Goal: Task Accomplishment & Management: Complete application form

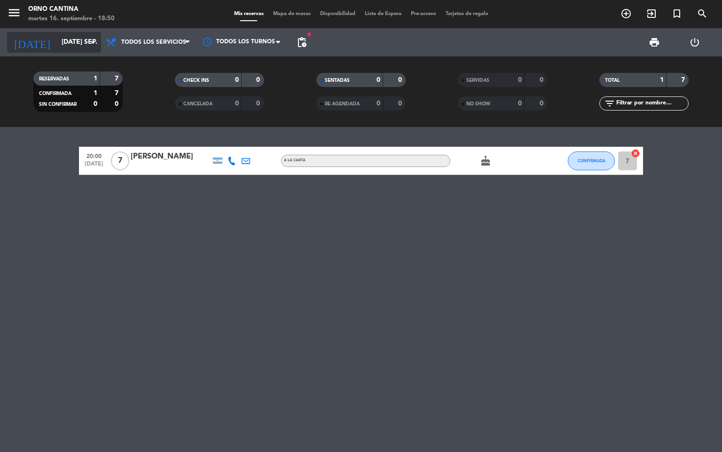
click at [86, 47] on input "[DATE] sep." at bounding box center [101, 42] width 89 height 17
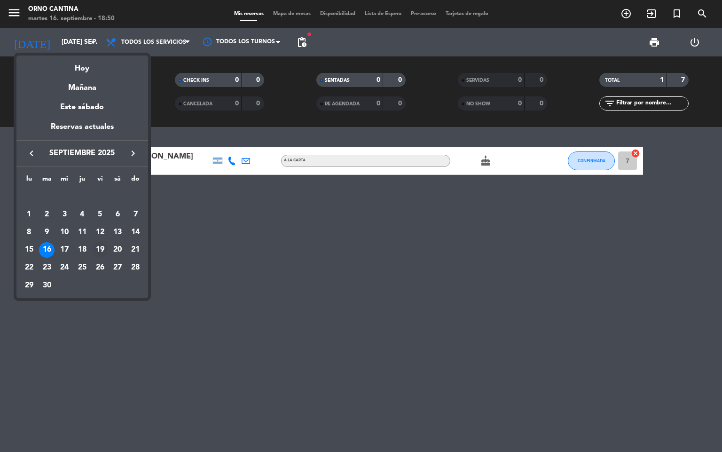
click at [106, 244] on td "19" at bounding box center [100, 250] width 18 height 18
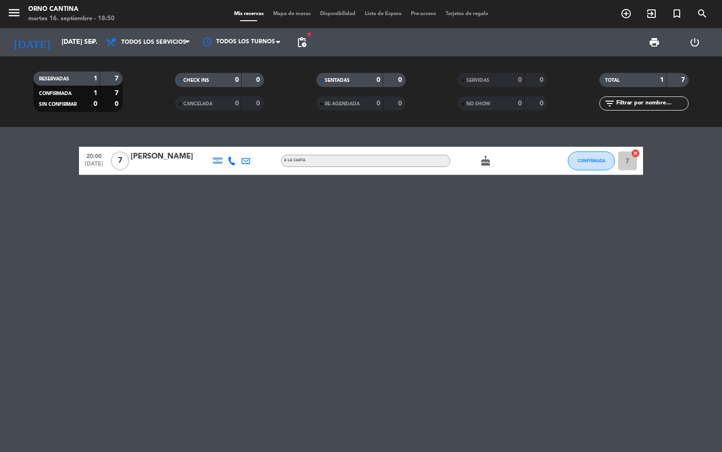
type input "vie. [DATE]"
click at [626, 10] on icon "add_circle_outline" at bounding box center [625, 13] width 11 height 11
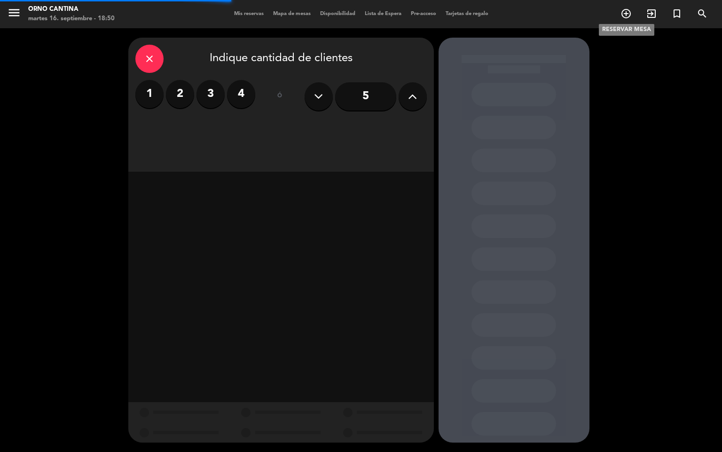
click at [185, 104] on label "2" at bounding box center [180, 94] width 28 height 28
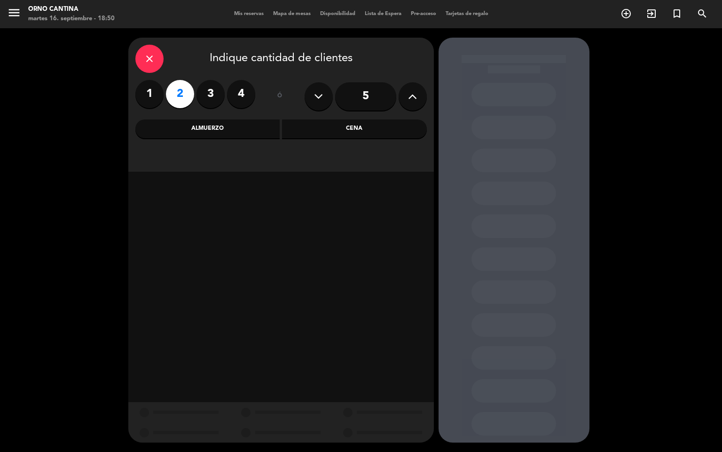
click at [346, 129] on div "Cena" at bounding box center [354, 128] width 145 height 19
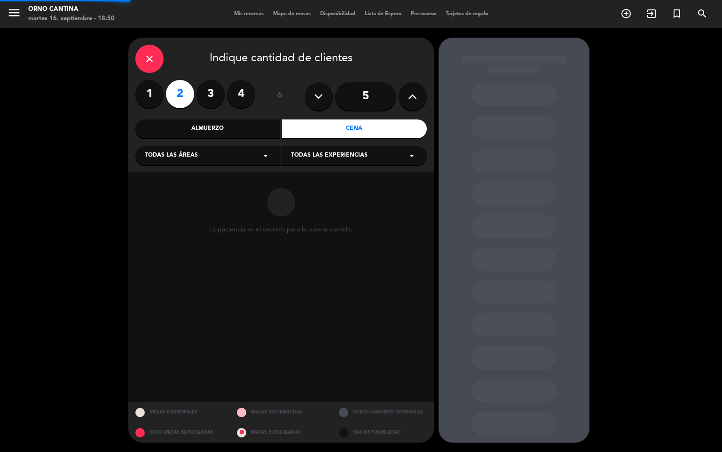
click at [228, 154] on div "Todas las áreas arrow_drop_down" at bounding box center [207, 155] width 145 height 19
click at [191, 176] on div "SALON" at bounding box center [208, 178] width 126 height 9
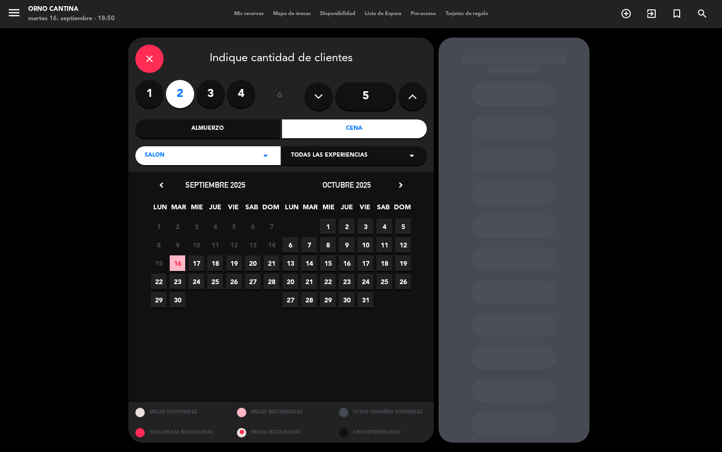
click at [355, 157] on span "Todas las experiencias" at bounding box center [329, 155] width 77 height 9
click at [306, 355] on calendar-double "chevron_left septiembre 2025 LUN MAR [PERSON_NAME] VIE SAB DOM 1 2 3 4 5 6 7 8 …" at bounding box center [280, 287] width 263 height 216
click at [231, 255] on span "19" at bounding box center [234, 263] width 16 height 16
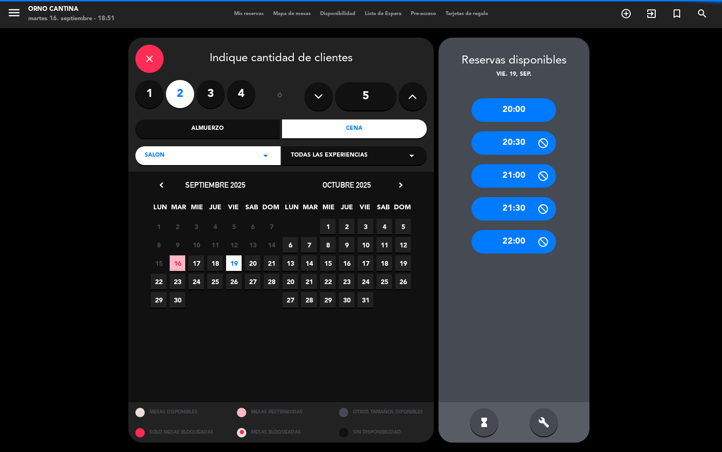
click at [531, 106] on div "20:00" at bounding box center [513, 109] width 85 height 23
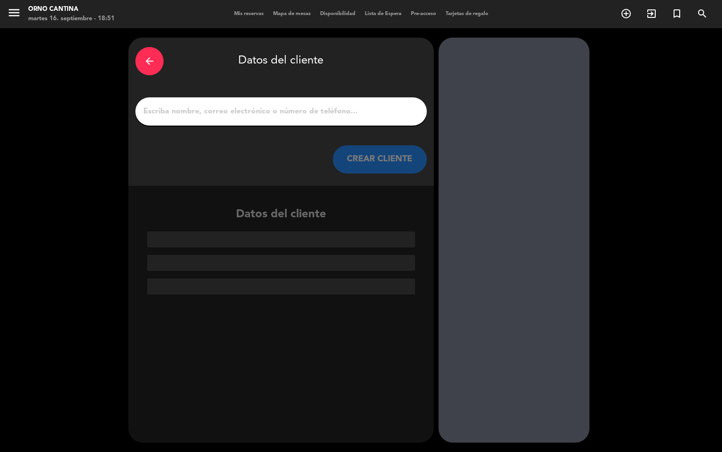
click at [142, 63] on div "arrow_back" at bounding box center [149, 61] width 28 height 28
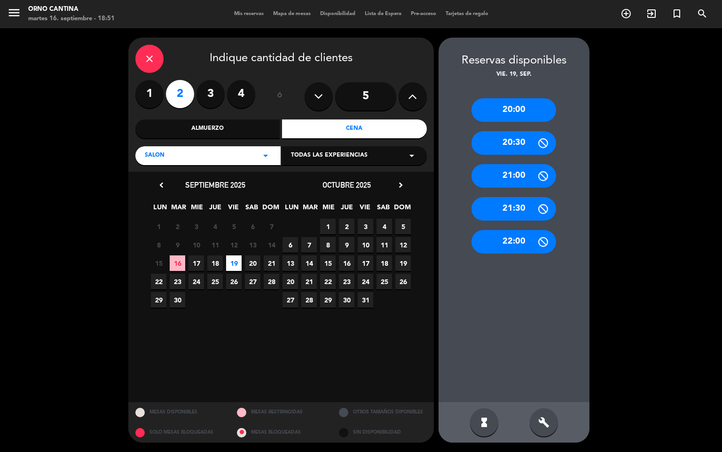
click at [541, 419] on icon "build" at bounding box center [543, 421] width 11 height 11
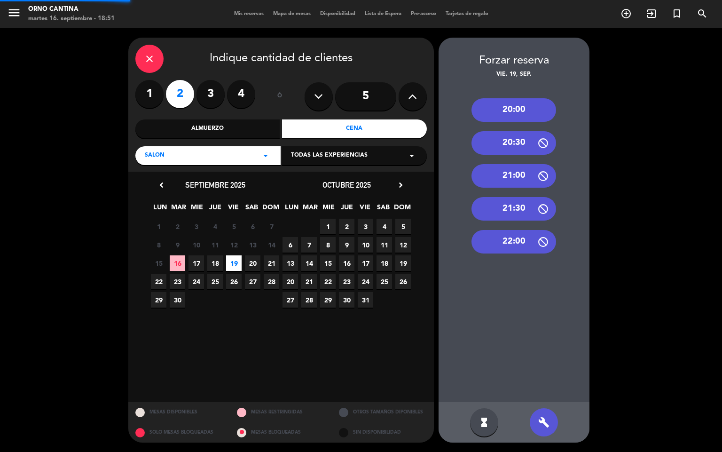
click at [519, 238] on div "22:00" at bounding box center [513, 241] width 85 height 23
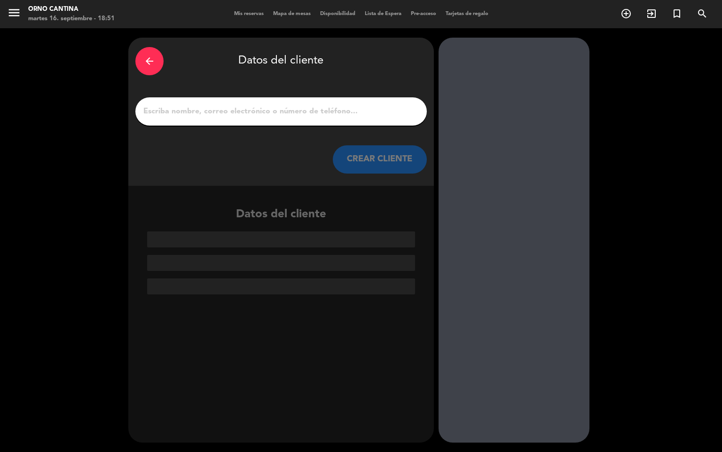
click at [323, 120] on div at bounding box center [280, 111] width 291 height 28
click at [308, 115] on input "1" at bounding box center [280, 111] width 277 height 13
click at [323, 106] on input "1" at bounding box center [280, 111] width 277 height 13
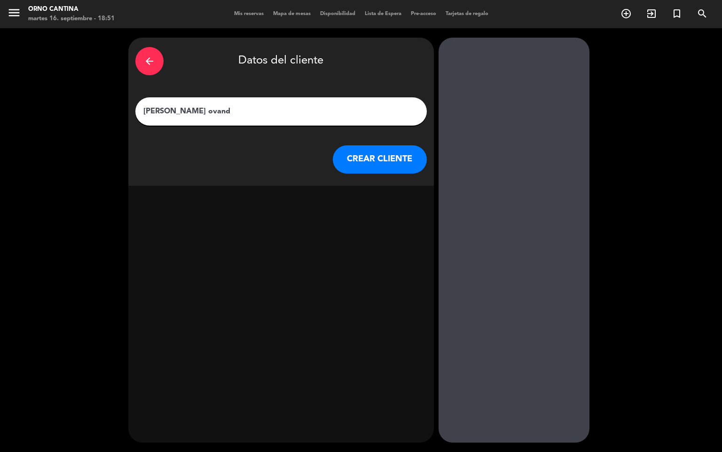
type input "[PERSON_NAME]"
click at [391, 165] on button "CREAR CLIENTE" at bounding box center [380, 159] width 94 height 28
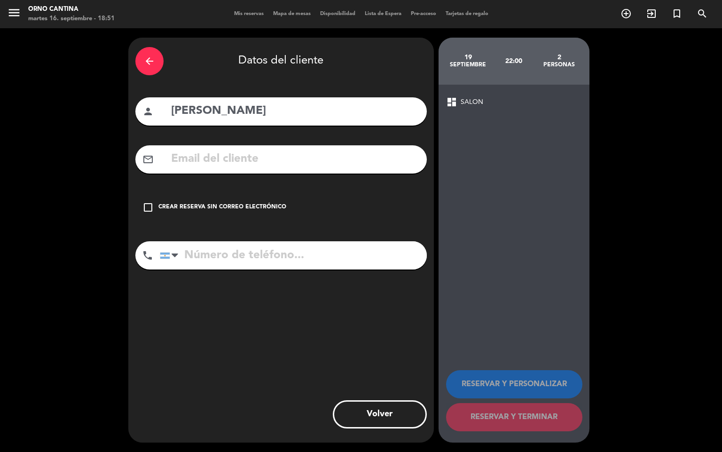
click at [330, 161] on input "text" at bounding box center [295, 158] width 250 height 19
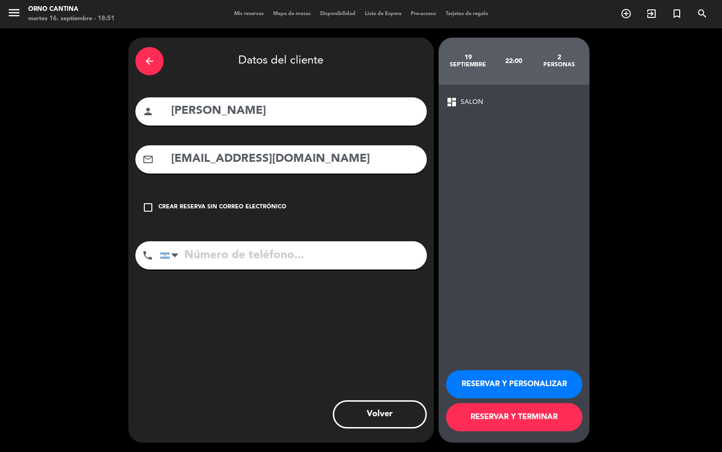
type input "[EMAIL_ADDRESS][DOMAIN_NAME]"
click at [292, 266] on input "tel" at bounding box center [293, 255] width 267 height 28
type input "3515079169"
click at [540, 421] on button "RESERVAR Y TERMINAR" at bounding box center [514, 417] width 136 height 28
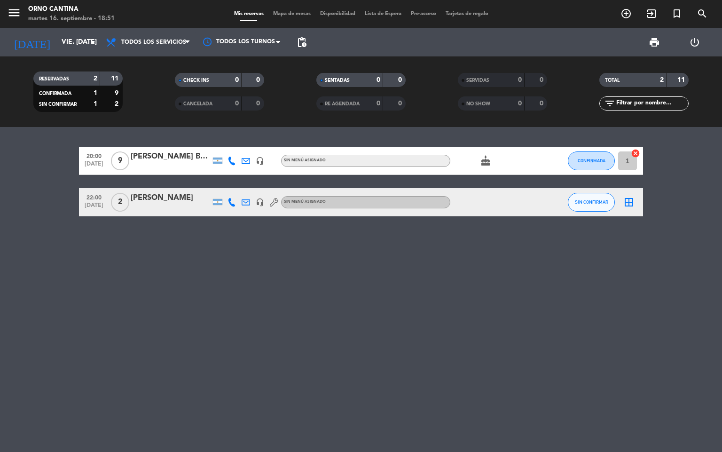
click at [163, 206] on div at bounding box center [171, 208] width 80 height 8
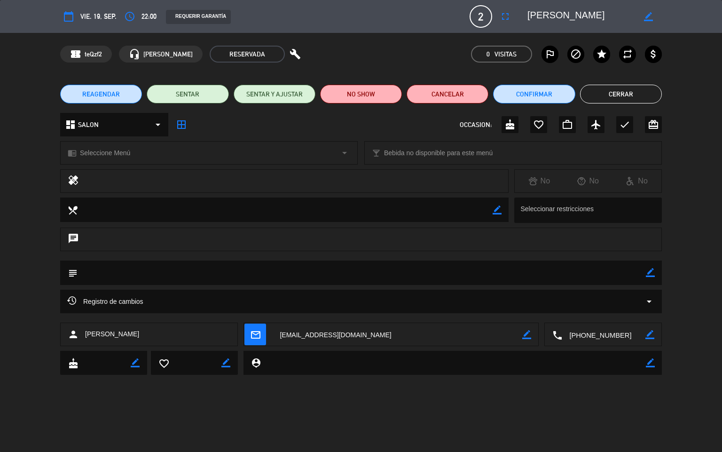
click at [646, 282] on div "border_color" at bounding box center [650, 272] width 9 height 24
click at [648, 277] on icon "border_color" at bounding box center [650, 272] width 9 height 9
click at [614, 277] on textarea at bounding box center [362, 272] width 568 height 24
click at [642, 276] on textarea at bounding box center [362, 272] width 568 height 24
click at [644, 264] on textarea at bounding box center [362, 272] width 568 height 24
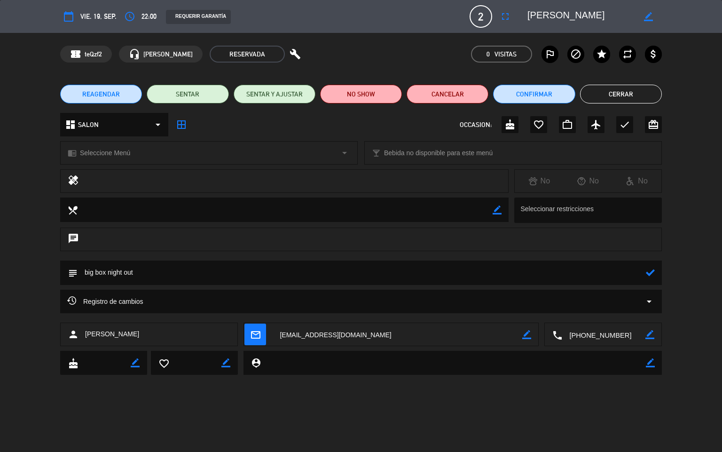
click at [642, 271] on textarea at bounding box center [362, 272] width 568 height 24
type textarea "big box night out"
click at [653, 273] on icon at bounding box center [650, 272] width 9 height 9
click at [640, 96] on button "Cerrar" at bounding box center [621, 94] width 82 height 19
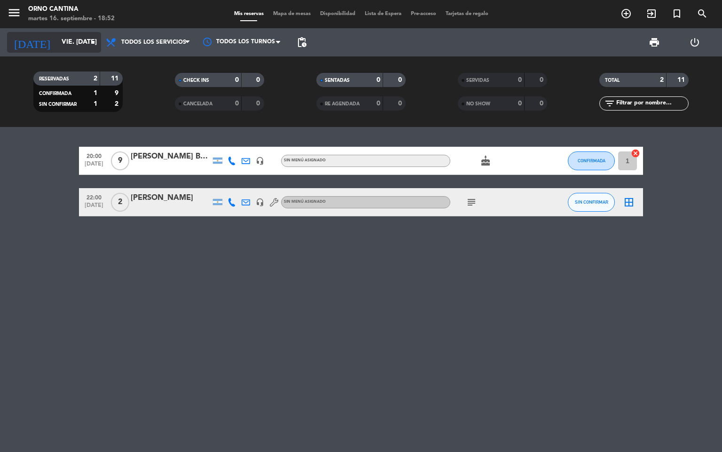
click at [68, 48] on input "vie. [DATE]" at bounding box center [101, 42] width 89 height 17
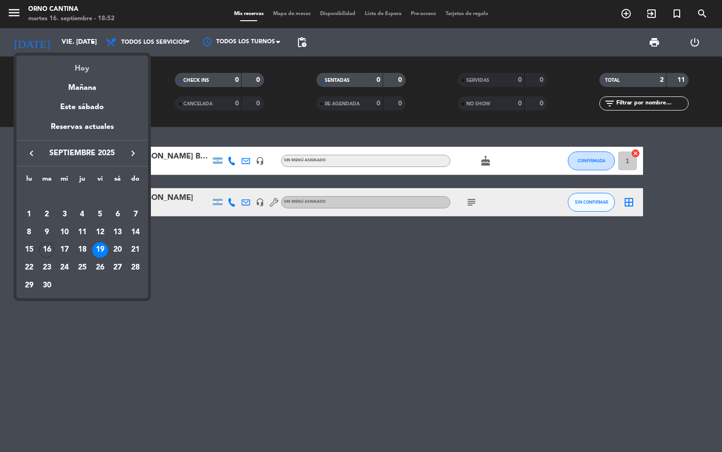
click at [85, 72] on div "Hoy" at bounding box center [82, 64] width 132 height 19
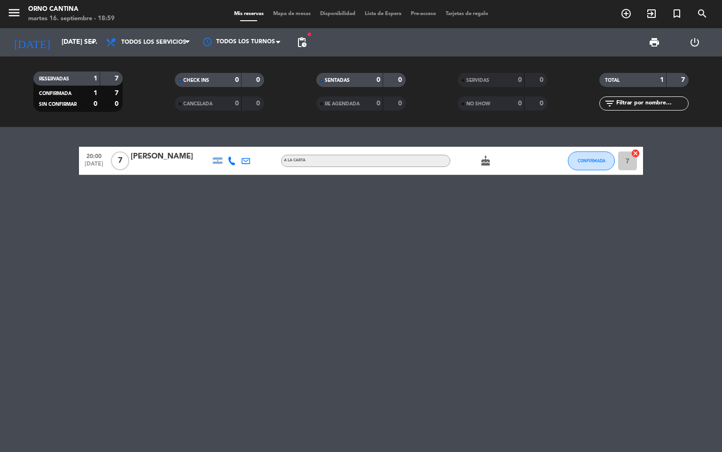
click at [24, 15] on span "menu" at bounding box center [17, 14] width 21 height 22
click at [85, 43] on input "[DATE] sep." at bounding box center [101, 42] width 89 height 17
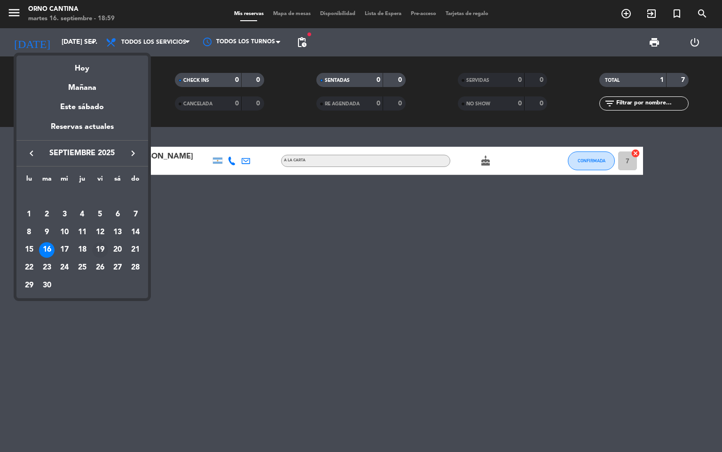
click at [103, 250] on div "19" at bounding box center [100, 250] width 16 height 16
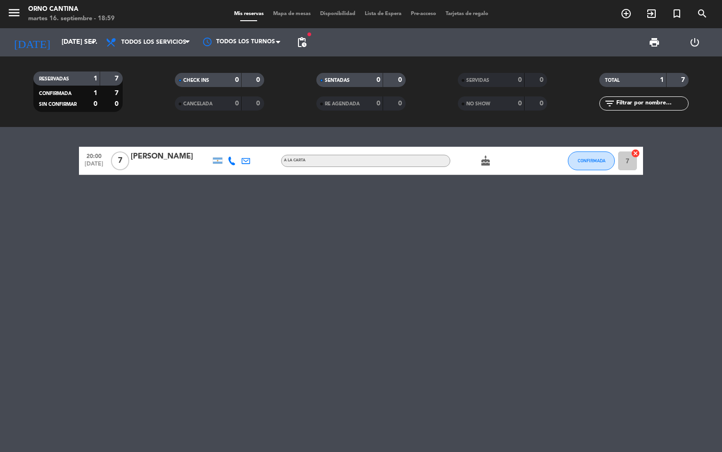
type input "vie. [DATE]"
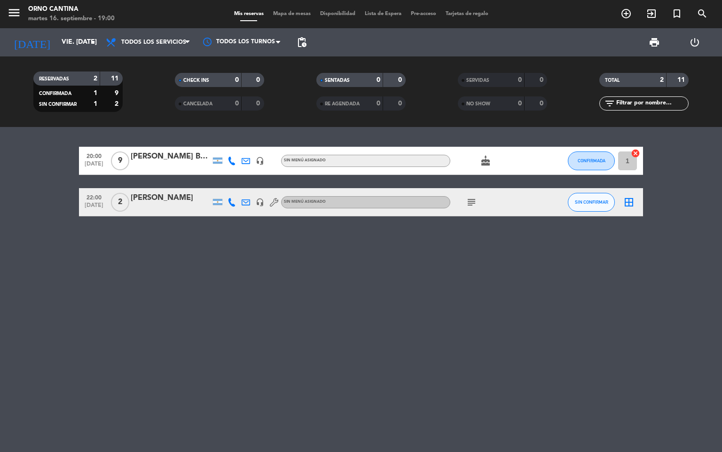
click at [632, 18] on span "add_circle_outline" at bounding box center [625, 14] width 25 height 16
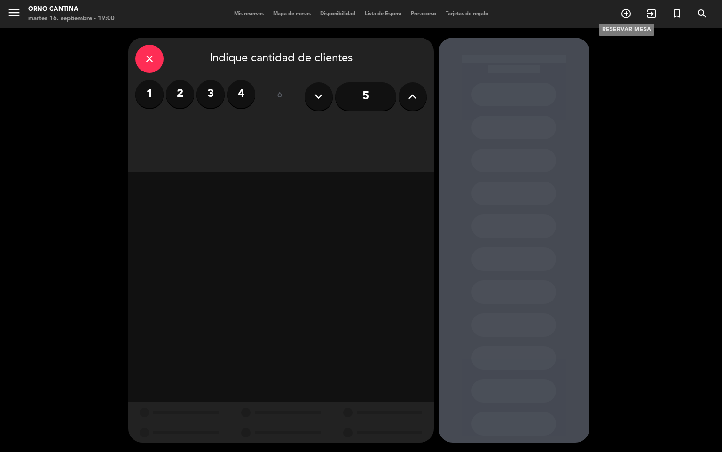
click at [237, 99] on label "4" at bounding box center [241, 94] width 28 height 28
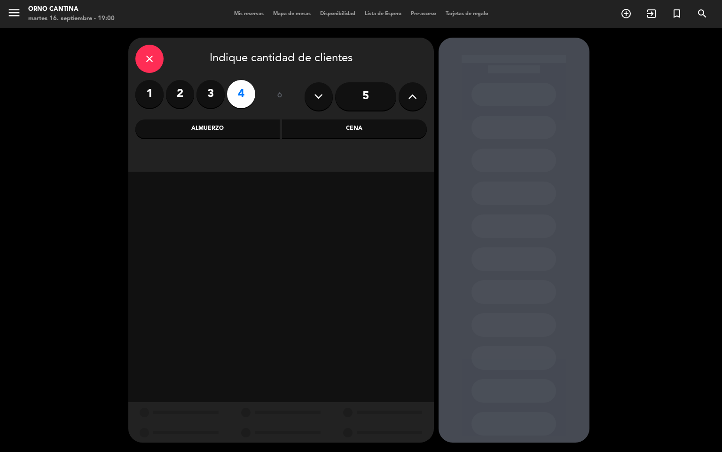
click at [340, 125] on div "Cena" at bounding box center [354, 128] width 145 height 19
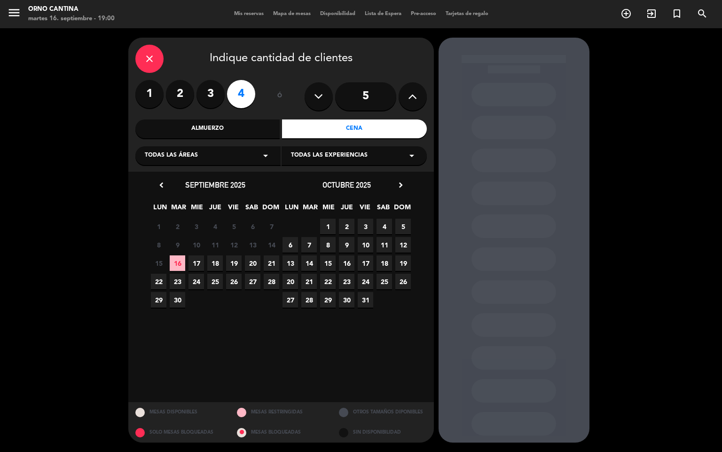
click at [230, 255] on span "19" at bounding box center [234, 263] width 16 height 16
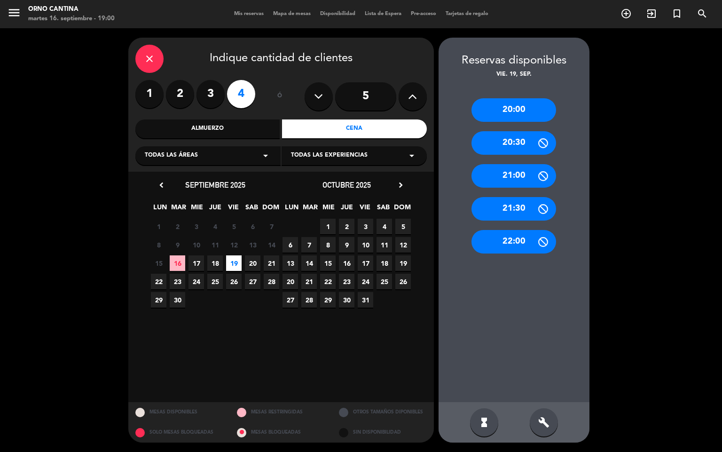
click at [498, 110] on div "20:00" at bounding box center [513, 109] width 85 height 23
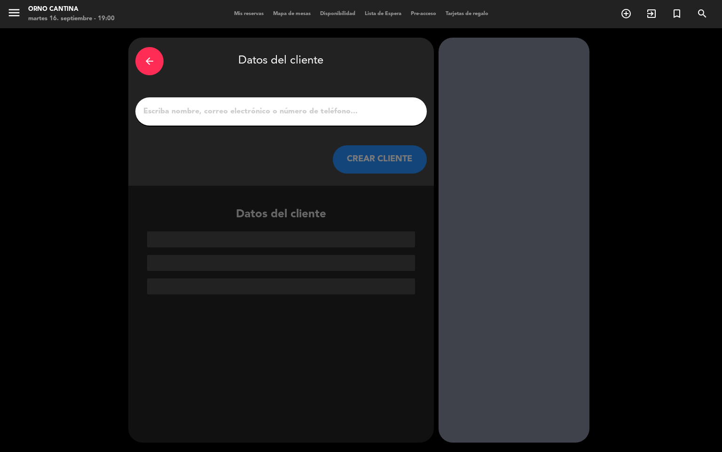
click at [214, 118] on div at bounding box center [280, 111] width 291 height 28
click at [254, 132] on div "arrow_back Datos del cliente CREAR CLIENTE" at bounding box center [280, 112] width 305 height 148
click at [252, 95] on div "arrow_back Datos del cliente CREAR CLIENTE" at bounding box center [280, 112] width 305 height 148
click at [246, 106] on input "1" at bounding box center [280, 111] width 277 height 13
click at [245, 112] on input "1" at bounding box center [280, 111] width 277 height 13
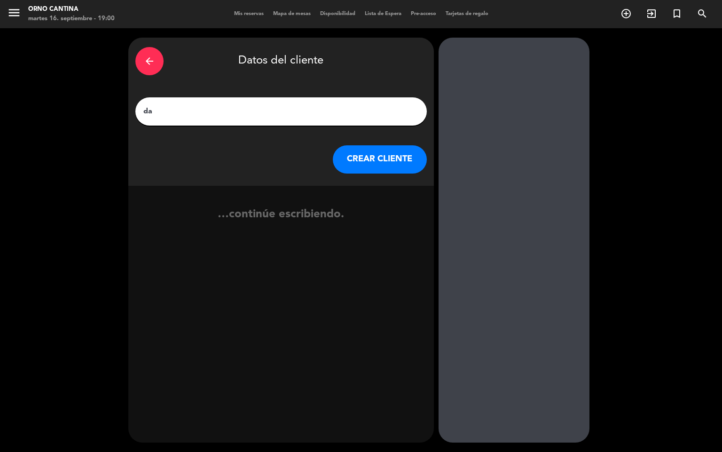
type input "d"
type input "[PERSON_NAME]"
click at [341, 167] on button "CREAR CLIENTE" at bounding box center [380, 159] width 94 height 28
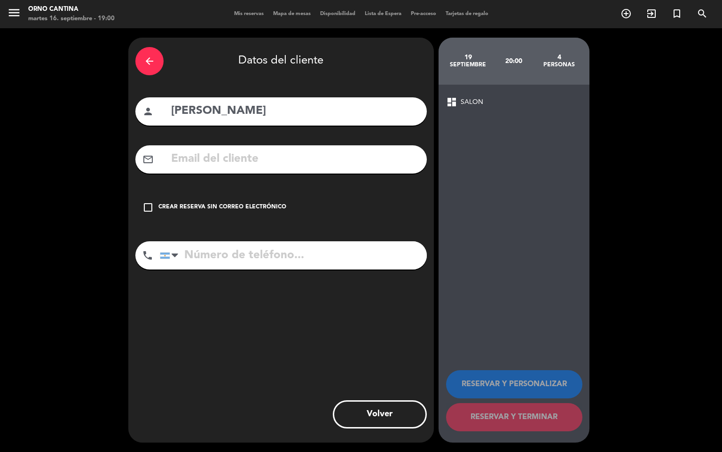
click at [209, 205] on div "Crear reserva sin correo electrónico" at bounding box center [222, 207] width 128 height 9
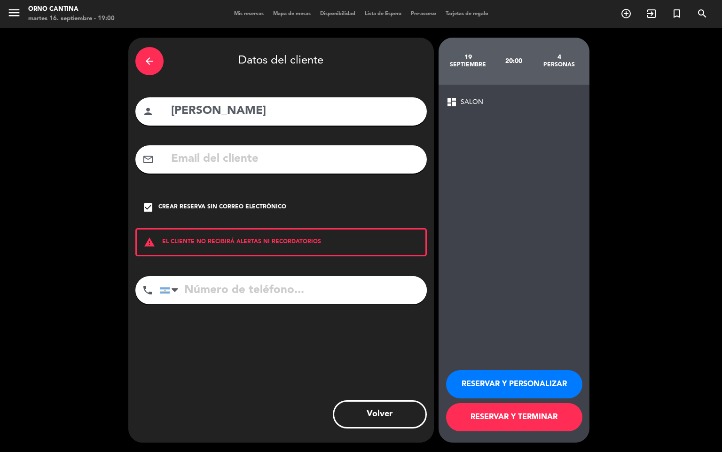
click at [476, 423] on button "RESERVAR Y TERMINAR" at bounding box center [514, 417] width 136 height 28
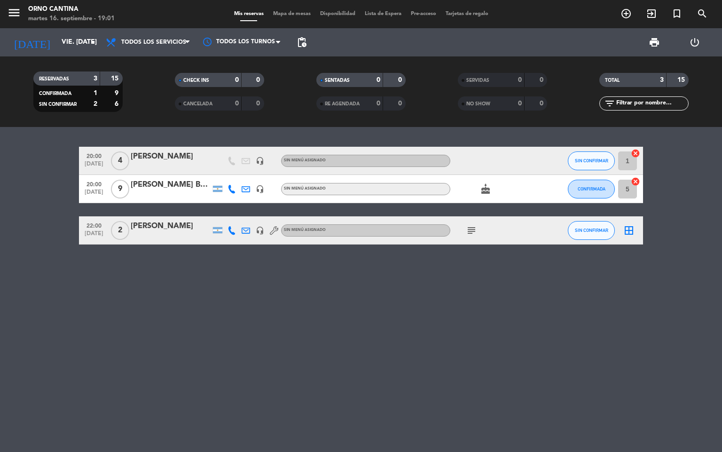
click at [171, 156] on div "[PERSON_NAME]" at bounding box center [171, 156] width 80 height 12
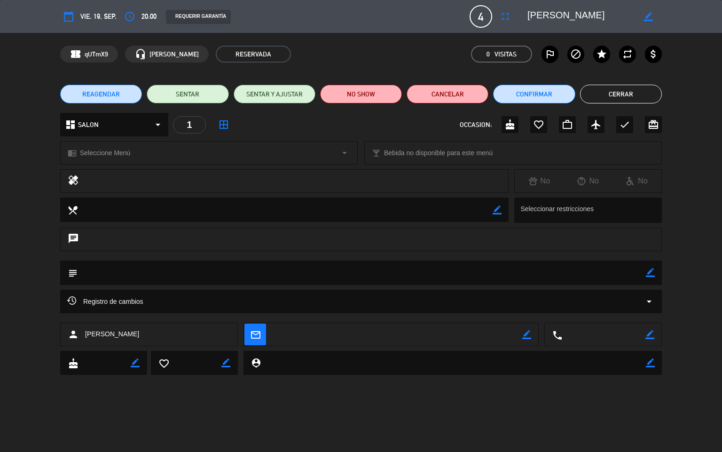
click at [192, 277] on textarea at bounding box center [362, 272] width 568 height 24
click at [640, 333] on textarea at bounding box center [603, 334] width 83 height 23
click at [639, 336] on textarea at bounding box center [603, 334] width 83 height 23
click at [642, 337] on textarea at bounding box center [603, 334] width 83 height 23
click at [647, 339] on icon "border_color" at bounding box center [649, 334] width 9 height 9
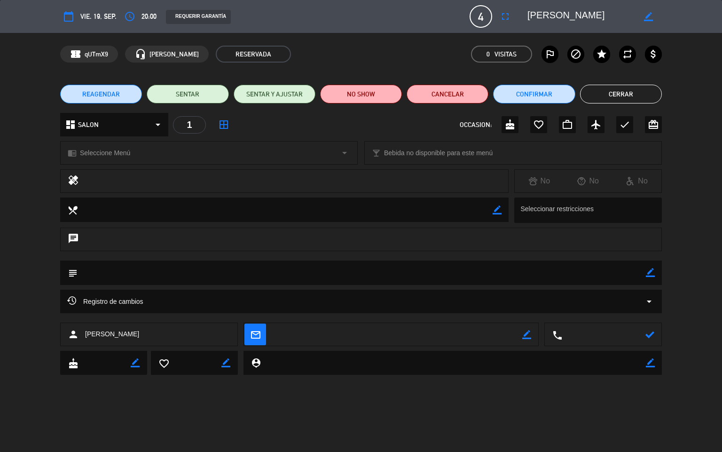
click at [584, 337] on textarea at bounding box center [603, 334] width 83 height 23
type textarea "1155152275"
click at [652, 340] on div at bounding box center [649, 334] width 9 height 23
click at [649, 336] on icon at bounding box center [649, 334] width 9 height 9
click at [619, 99] on button "Cerrar" at bounding box center [621, 94] width 82 height 19
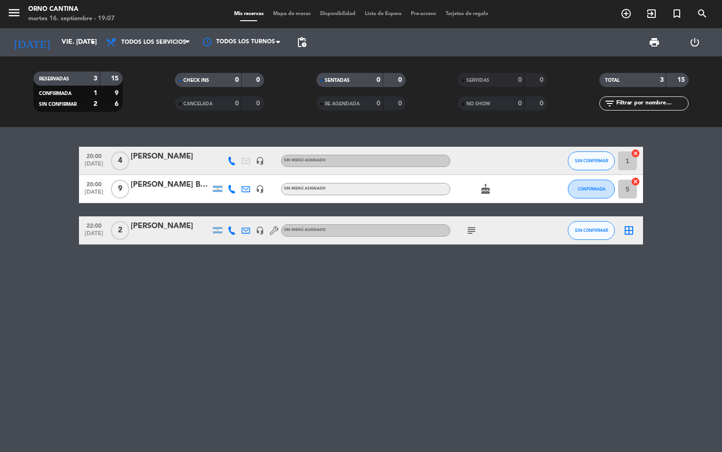
click at [91, 61] on div "RESERVADAS 3 15 CONFIRMADA 1 9 SIN CONFIRMAR 2 6 CHECK INS 0 0 CANCELADA 0 0 SE…" at bounding box center [361, 91] width 722 height 70
click at [71, 47] on input "vie. [DATE]" at bounding box center [101, 42] width 89 height 17
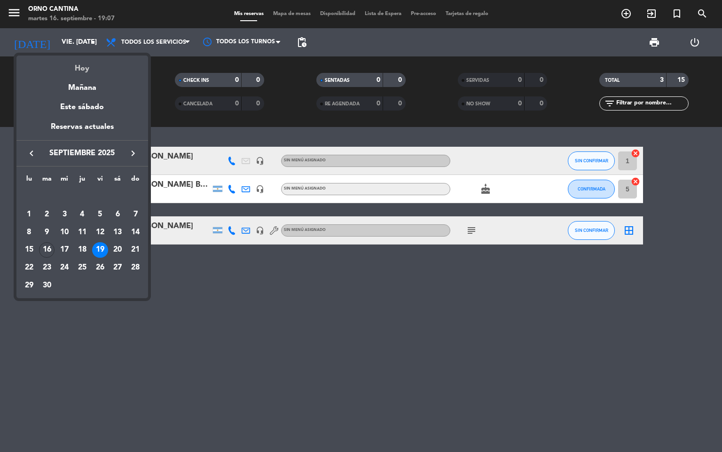
click at [96, 63] on div "Hoy" at bounding box center [82, 64] width 132 height 19
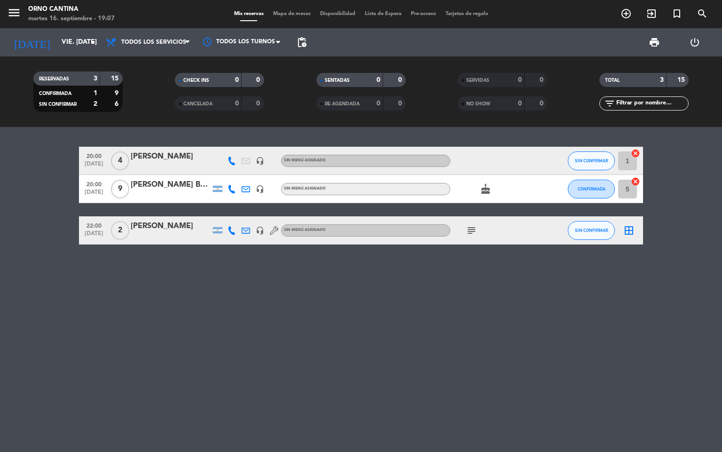
type input "[DATE] sep."
